Goal: Task Accomplishment & Management: Use online tool/utility

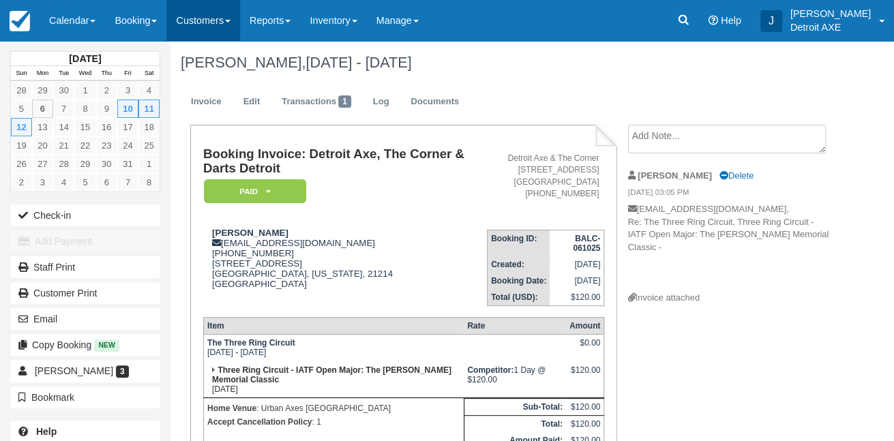
click at [193, 16] on link "Customers" at bounding box center [203, 20] width 74 height 41
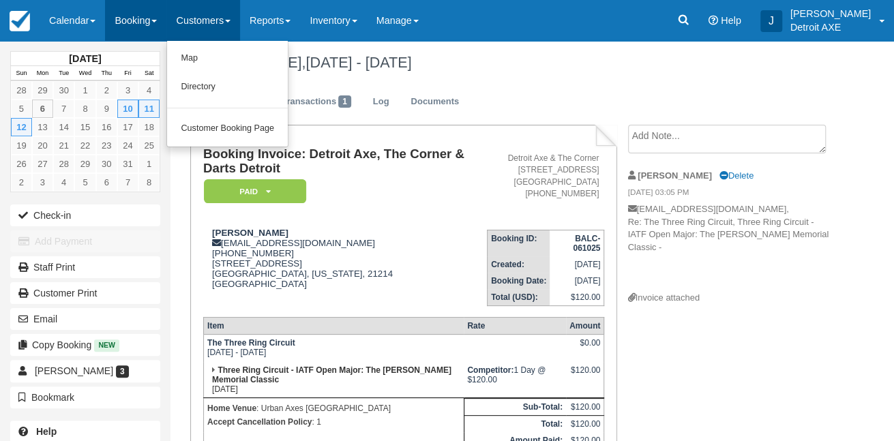
click at [156, 29] on link "Booking" at bounding box center [135, 20] width 61 height 41
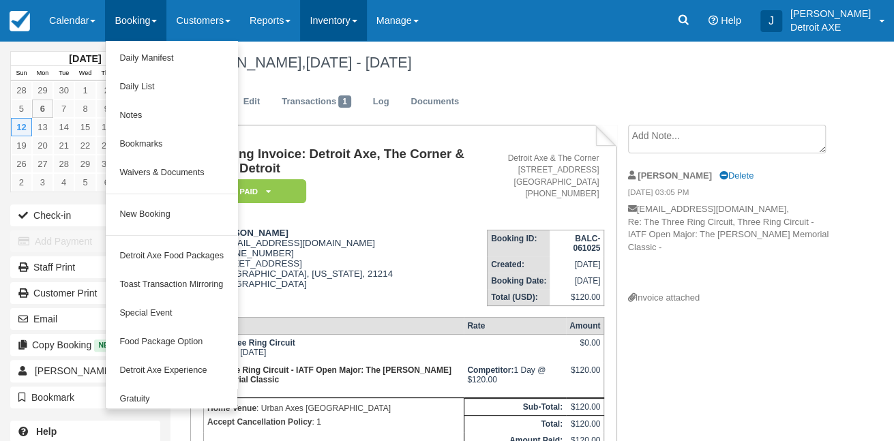
click at [313, 5] on link "Inventory" at bounding box center [333, 20] width 66 height 41
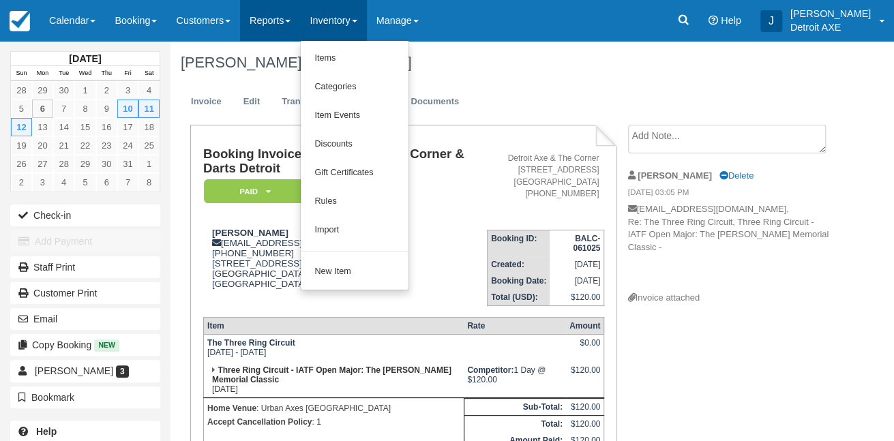
click at [289, 16] on link "Reports" at bounding box center [270, 20] width 60 height 41
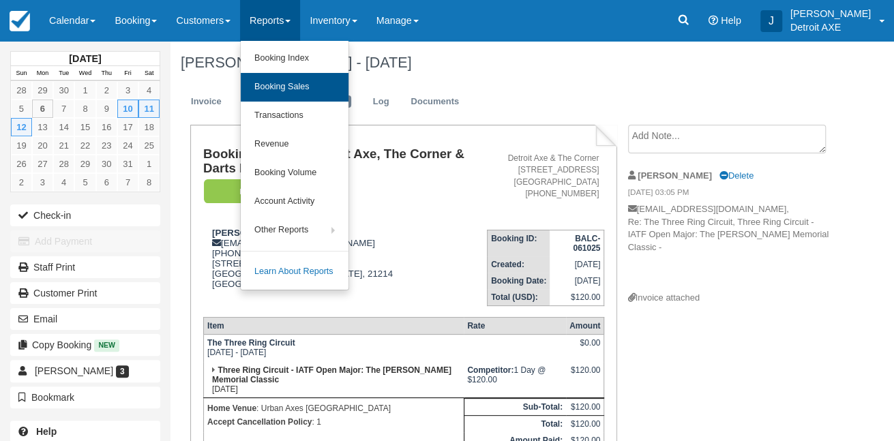
click at [299, 91] on link "Booking Sales" at bounding box center [295, 87] width 108 height 29
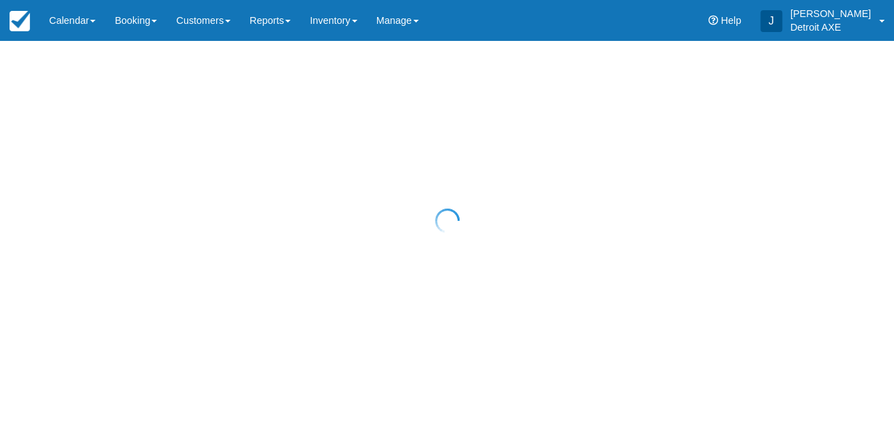
select select "20"
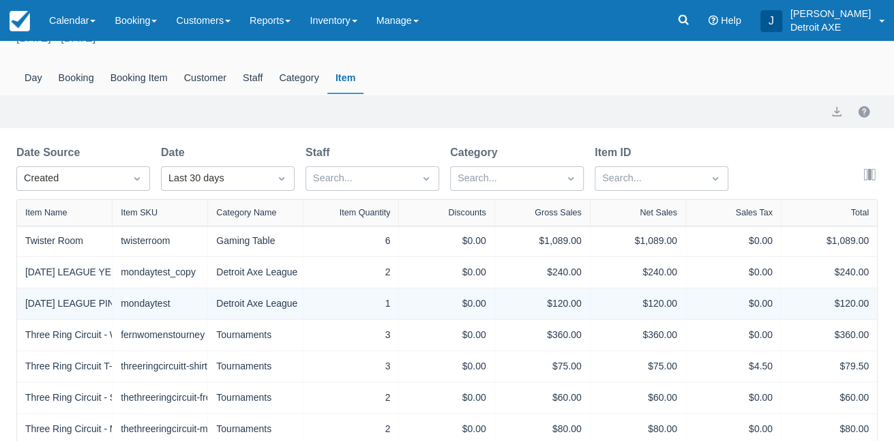
scroll to position [46, 0]
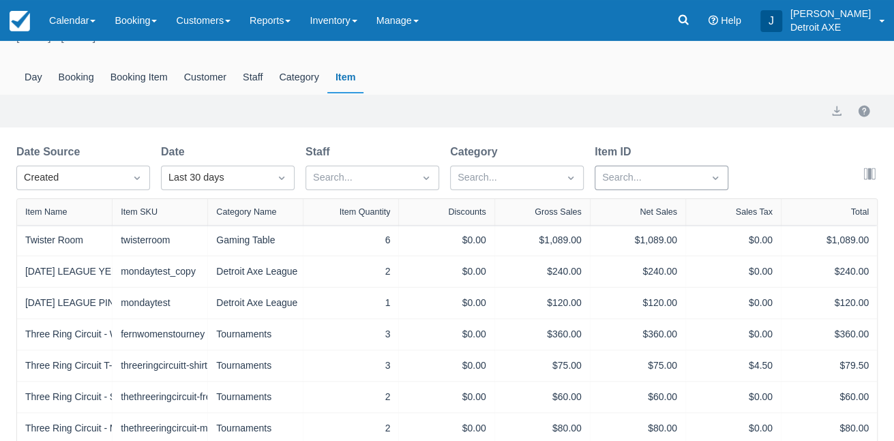
click at [641, 185] on div at bounding box center [649, 178] width 94 height 18
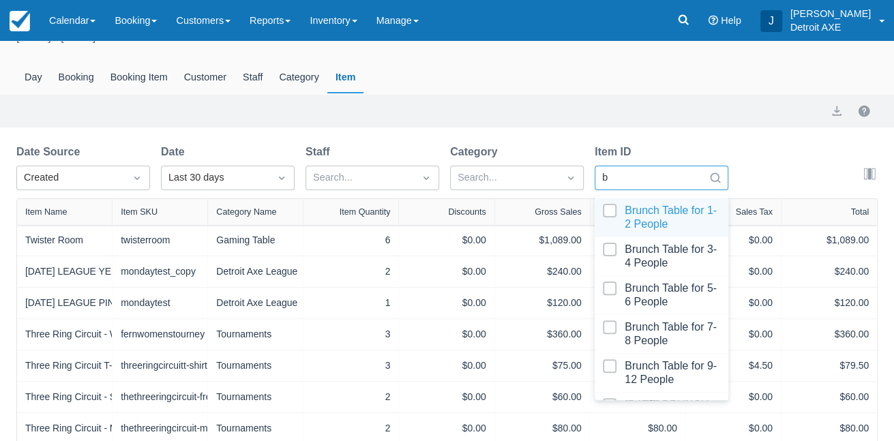
type input "be"
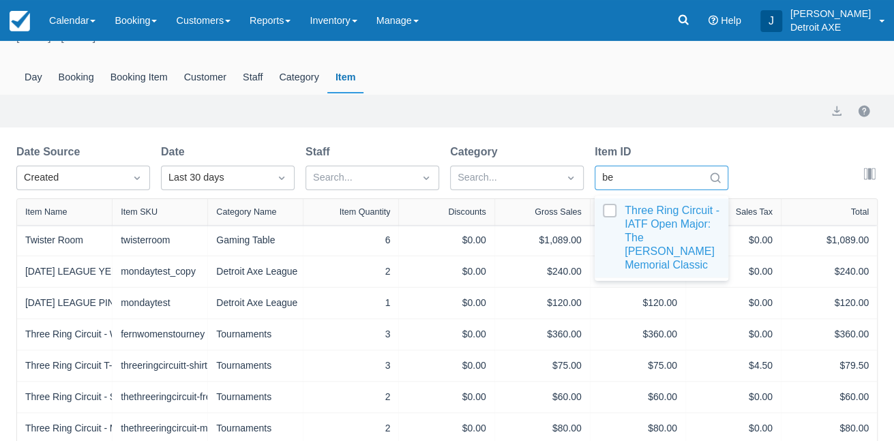
click at [642, 218] on div at bounding box center [661, 238] width 117 height 68
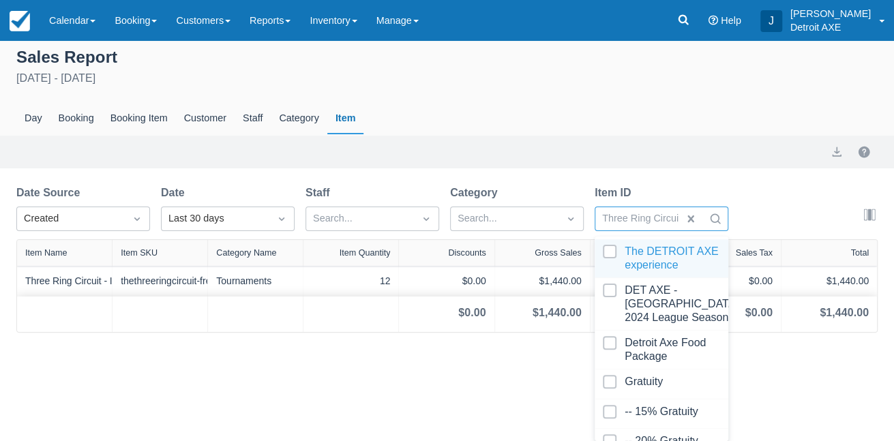
scroll to position [5, 0]
click at [251, 217] on div "Last 30 days" at bounding box center [215, 218] width 94 height 15
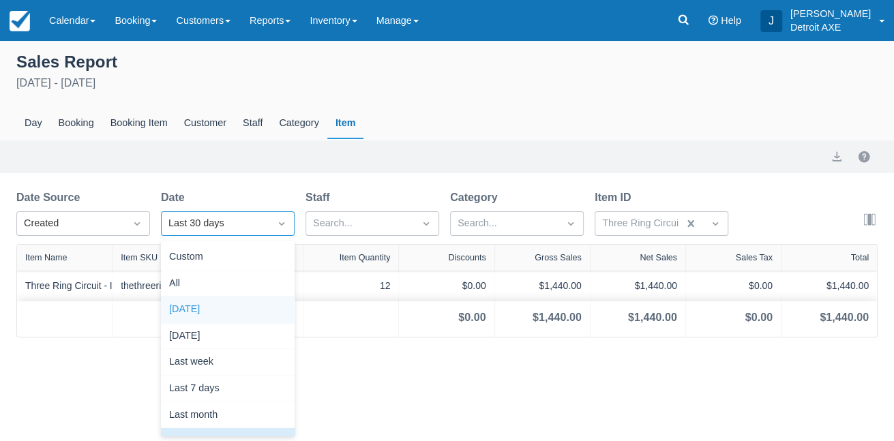
scroll to position [0, 0]
click at [204, 258] on div "Custom" at bounding box center [228, 257] width 134 height 27
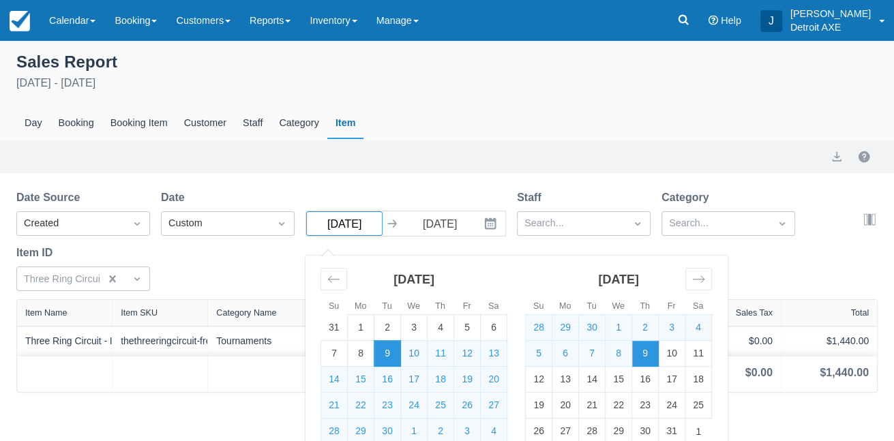
click at [334, 226] on input "09/09/25" at bounding box center [344, 223] width 76 height 25
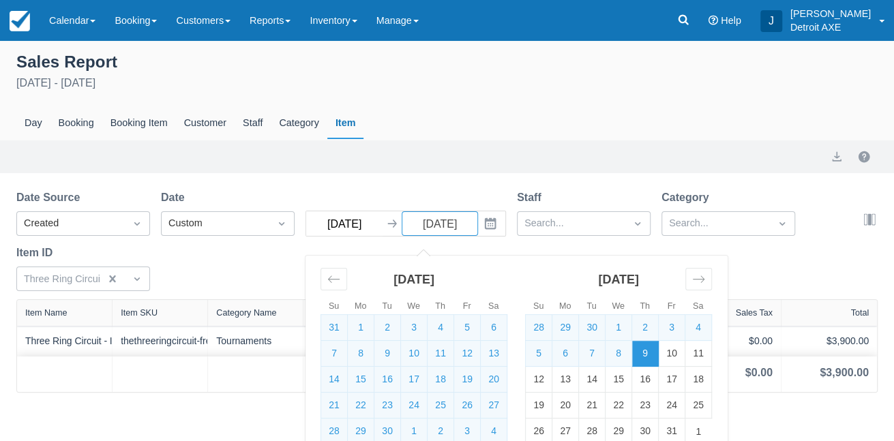
click at [346, 226] on input "08/09/25" at bounding box center [344, 223] width 76 height 25
type input "08/01/25"
click at [409, 195] on div "Date Source Created Date Custom 08/01/25 Navigate forward to interact with the …" at bounding box center [438, 245] width 845 height 110
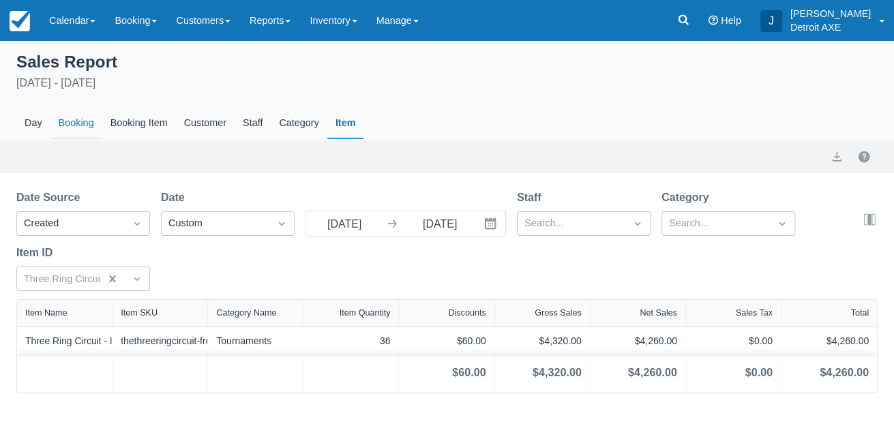
click at [78, 123] on div "Booking" at bounding box center [76, 123] width 52 height 31
select select "20"
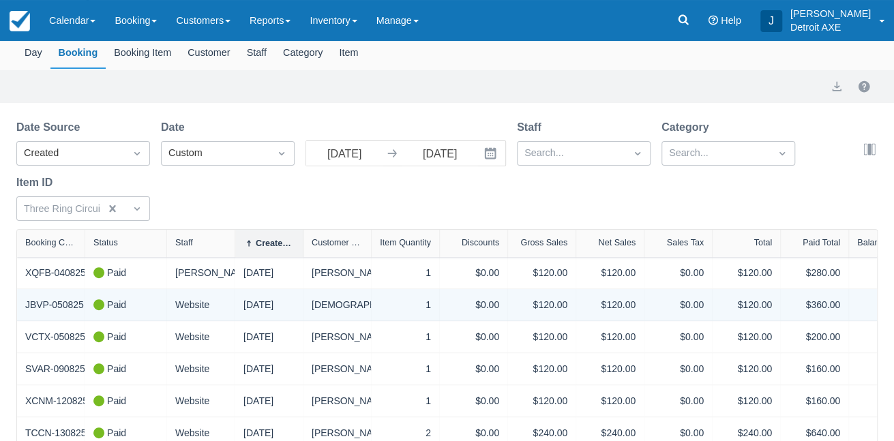
scroll to position [75, 0]
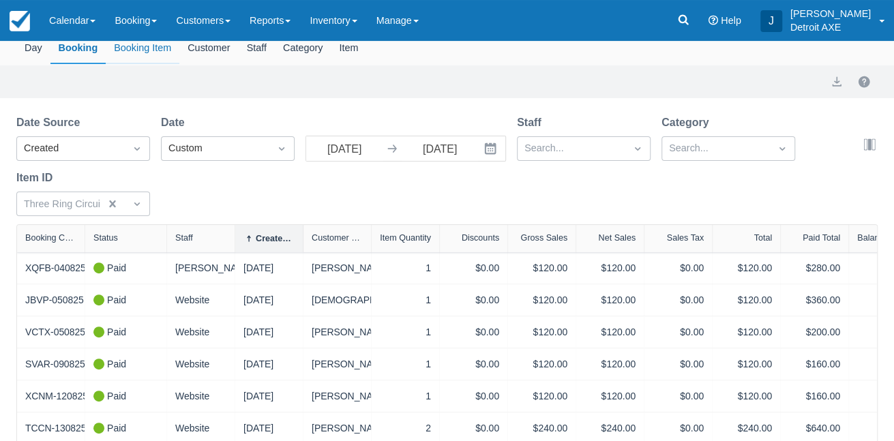
click at [149, 55] on div "Booking Item" at bounding box center [143, 48] width 74 height 31
select select "20"
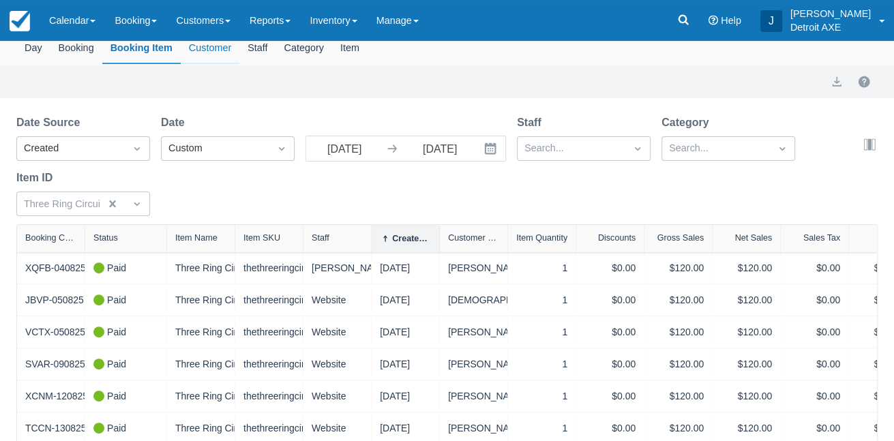
click at [192, 49] on div "Customer" at bounding box center [210, 48] width 59 height 31
select select "20"
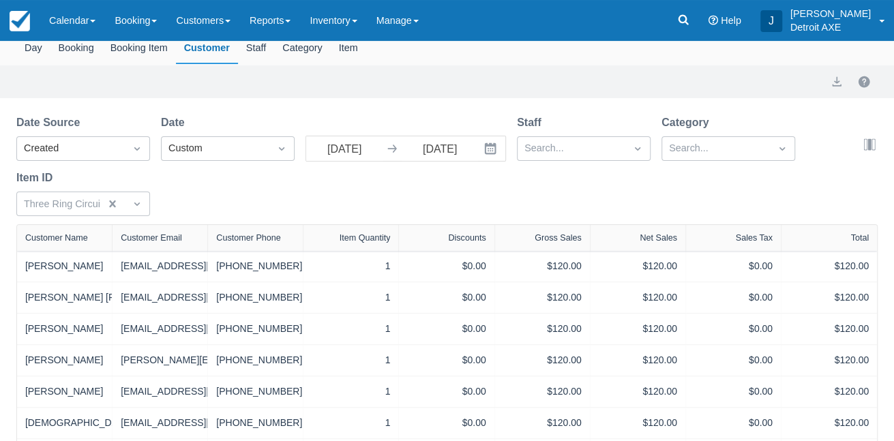
click at [85, 241] on div "Customer Name" at bounding box center [56, 238] width 63 height 10
select select "20"
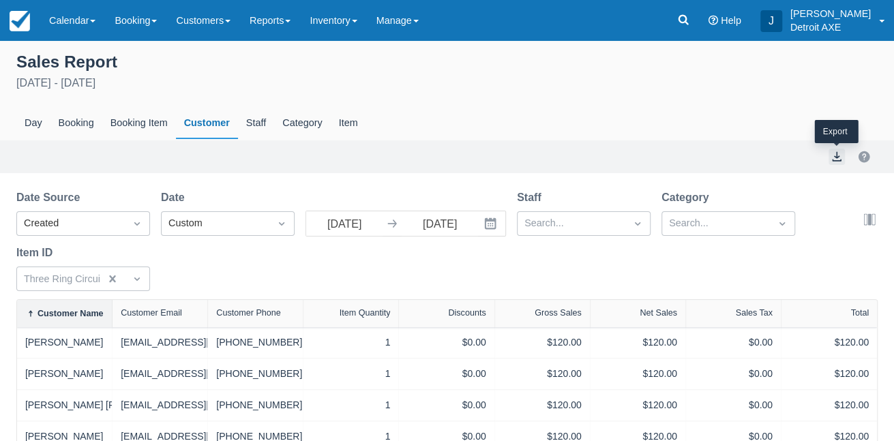
click at [837, 160] on button "export" at bounding box center [836, 157] width 16 height 16
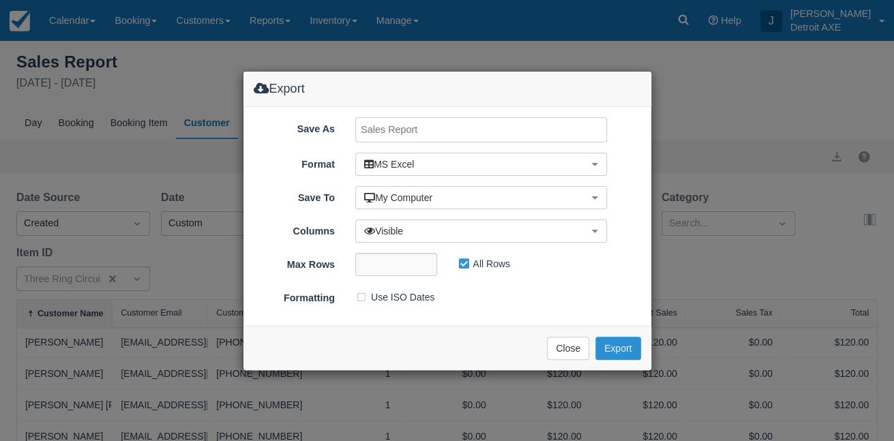
click at [626, 352] on button "Export" at bounding box center [617, 348] width 45 height 23
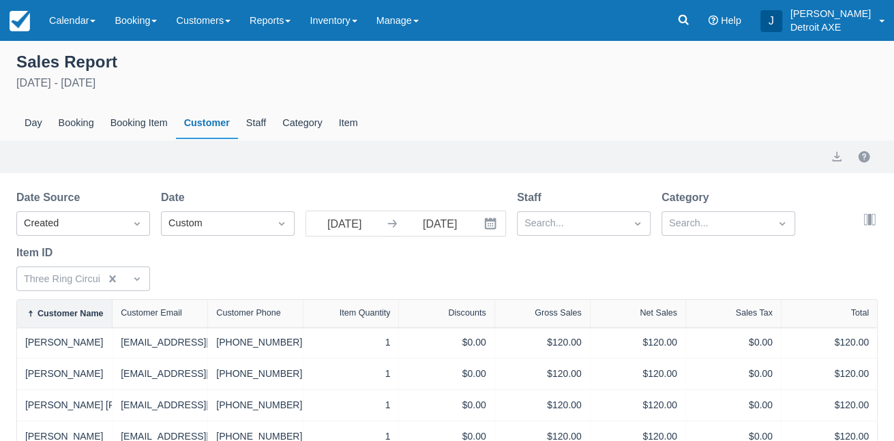
select select "20"
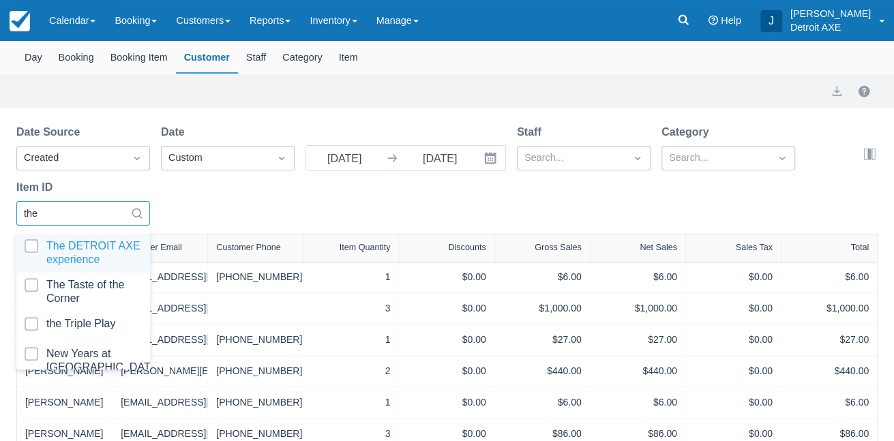
scroll to position [67, 0]
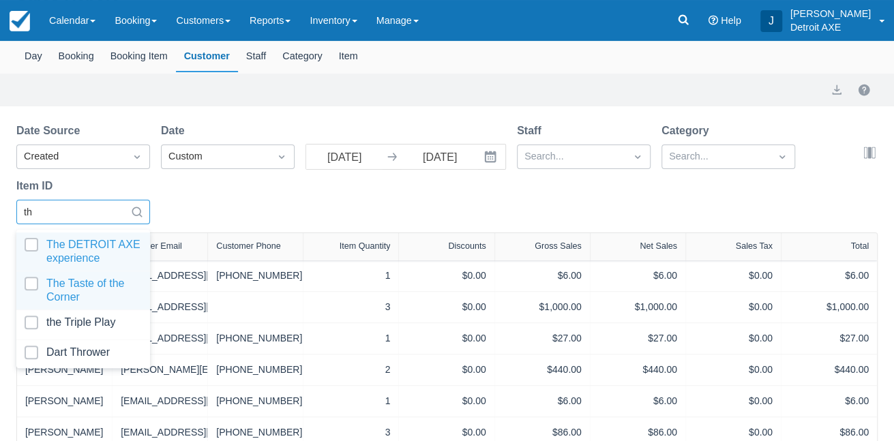
type input "t"
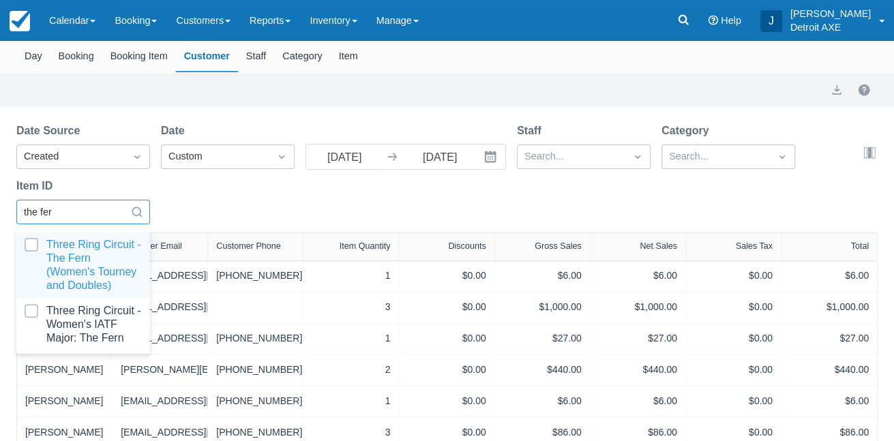
type input "the fern"
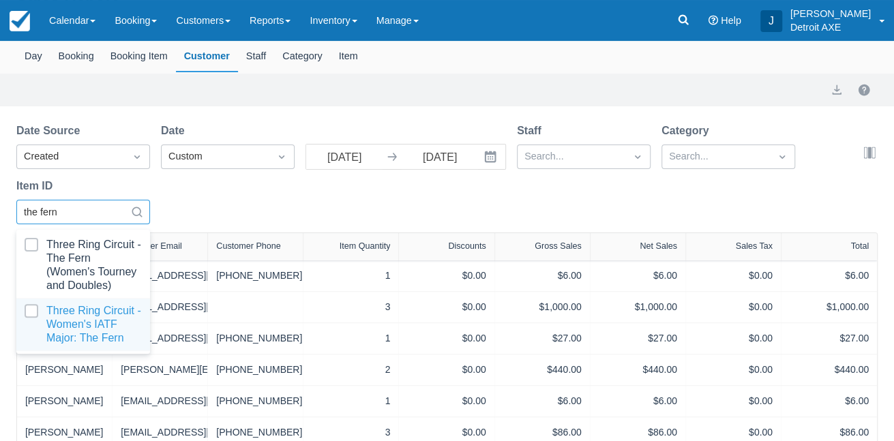
click at [99, 315] on div at bounding box center [83, 324] width 117 height 41
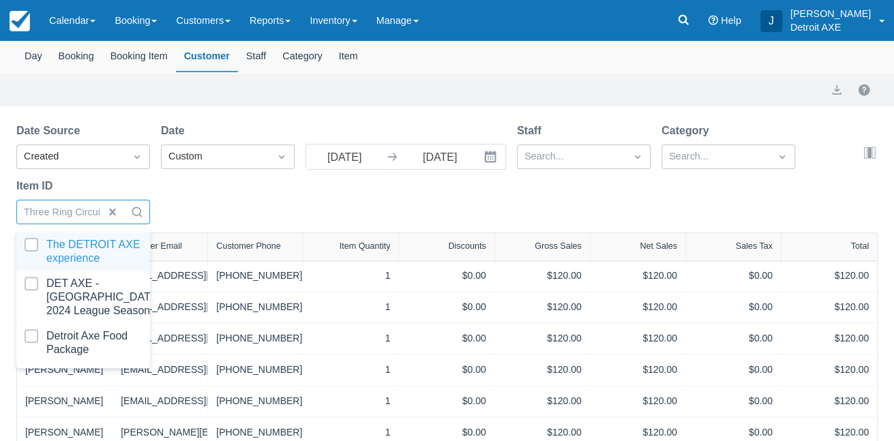
click at [243, 218] on div "Date Source Created Date Custom 08/01/25 Navigate forward to interact with the …" at bounding box center [438, 178] width 845 height 110
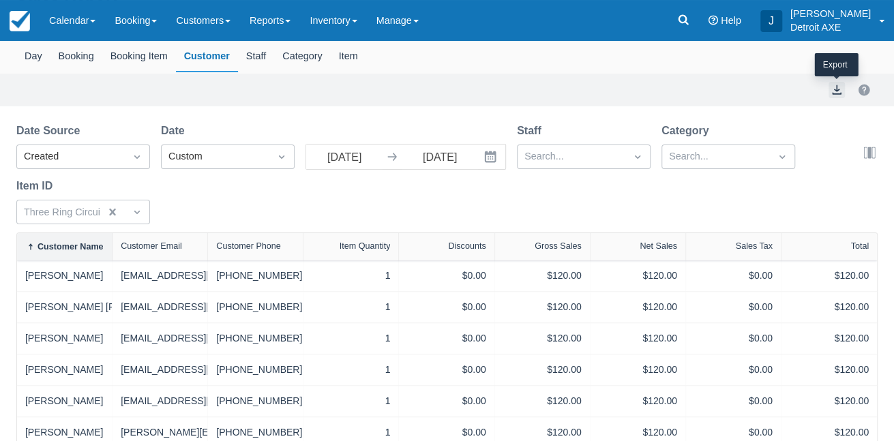
click at [834, 93] on button "export" at bounding box center [836, 90] width 16 height 16
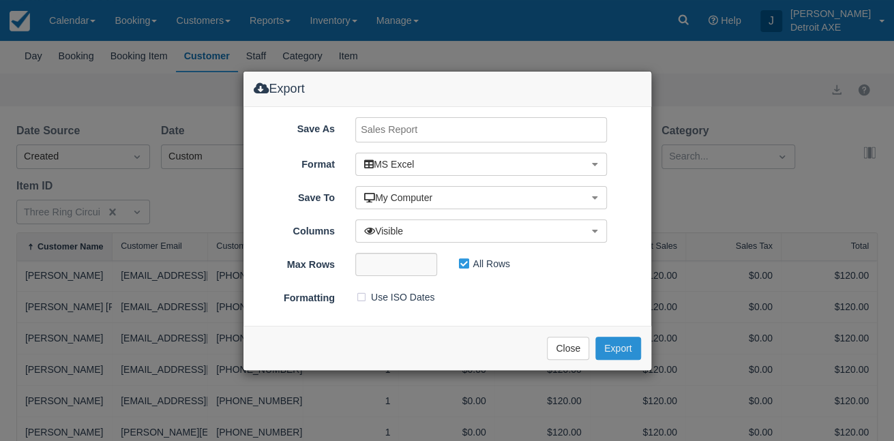
click at [624, 356] on button "Export" at bounding box center [617, 348] width 45 height 23
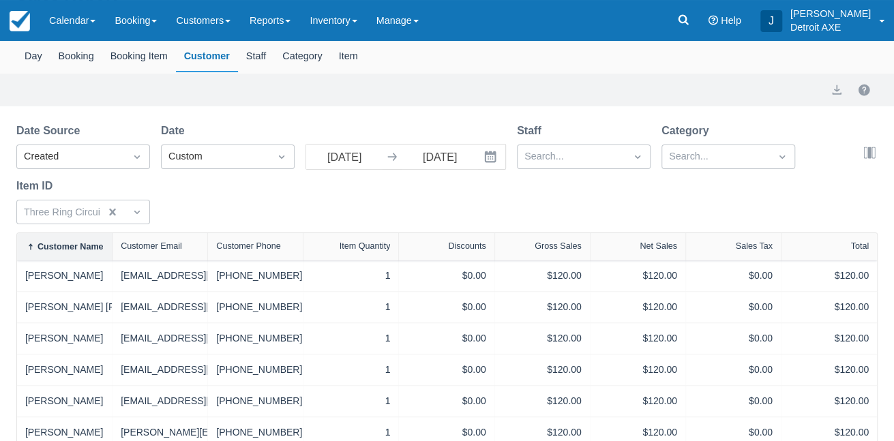
click at [453, 116] on div "Sales Report August 1st - October 9th 2025 Day Booking Booking Item Customer St…" at bounding box center [447, 370] width 894 height 792
